Goal: Task Accomplishment & Management: Manage account settings

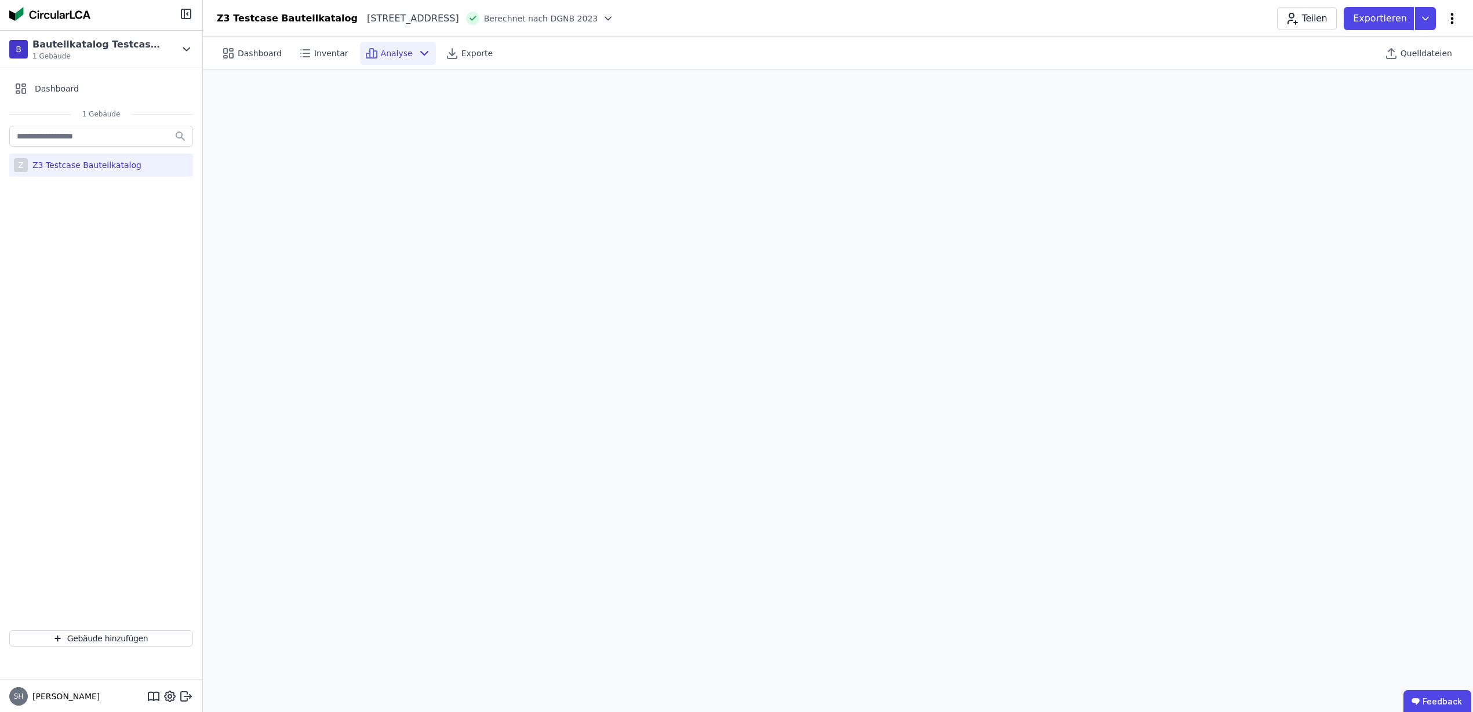
click at [1452, 23] on icon at bounding box center [1452, 18] width 3 height 11
click at [184, 695] on icon at bounding box center [186, 697] width 14 height 14
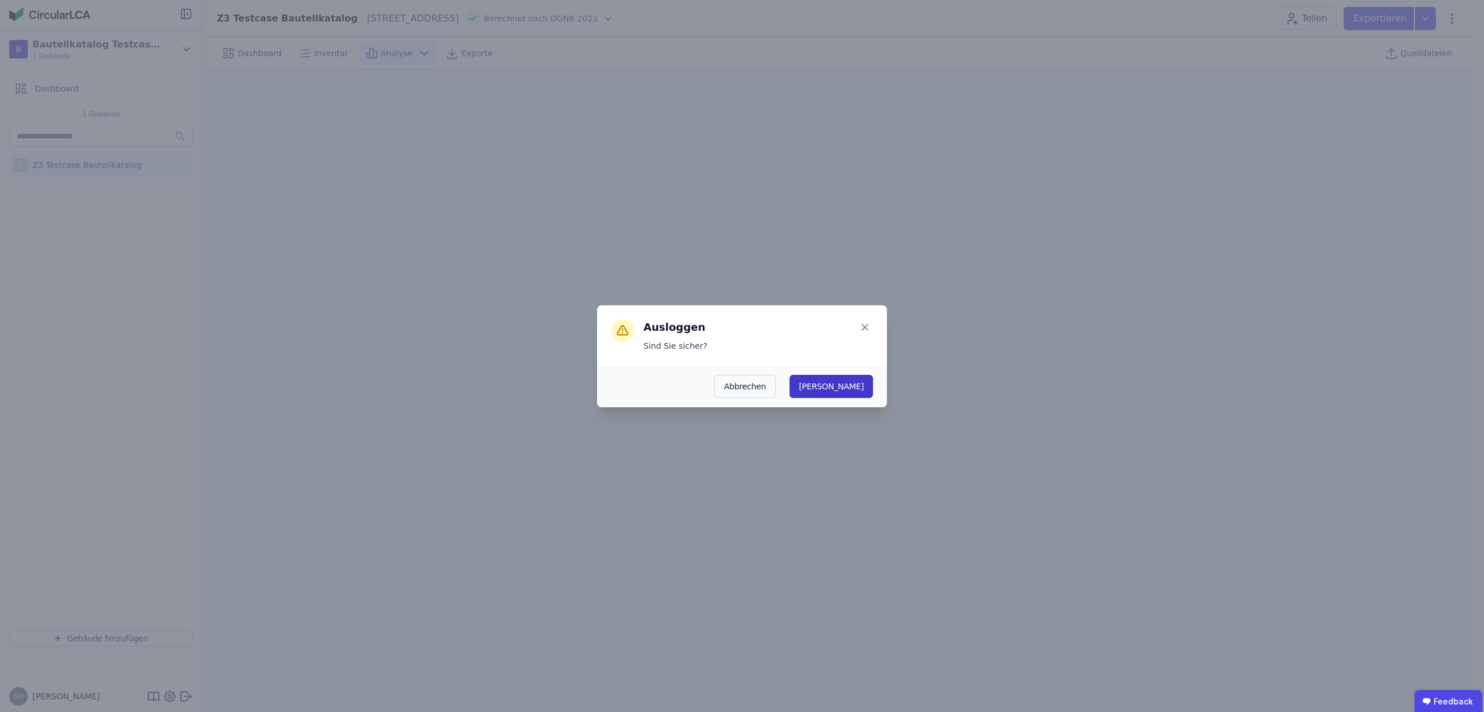
click at [863, 382] on button "Ja" at bounding box center [831, 386] width 83 height 23
